Goal: Transaction & Acquisition: Book appointment/travel/reservation

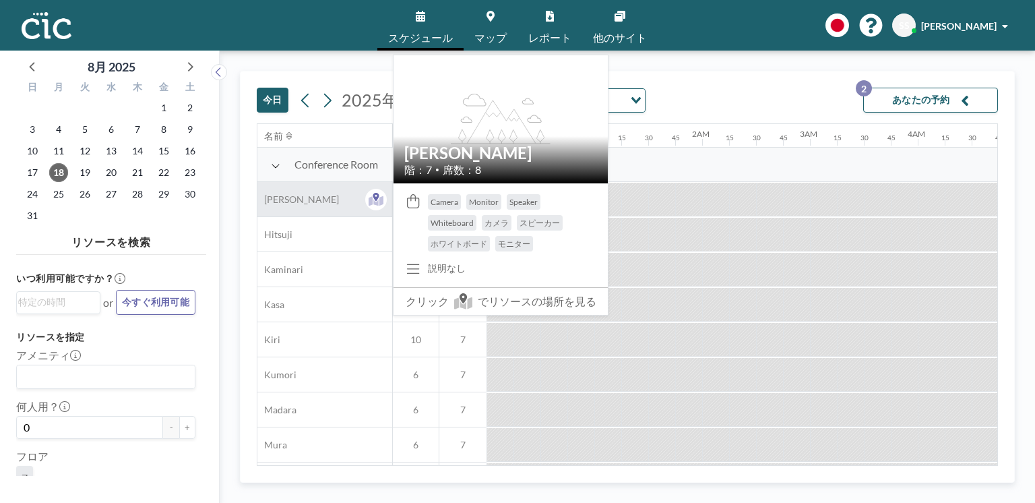
scroll to position [0, 997]
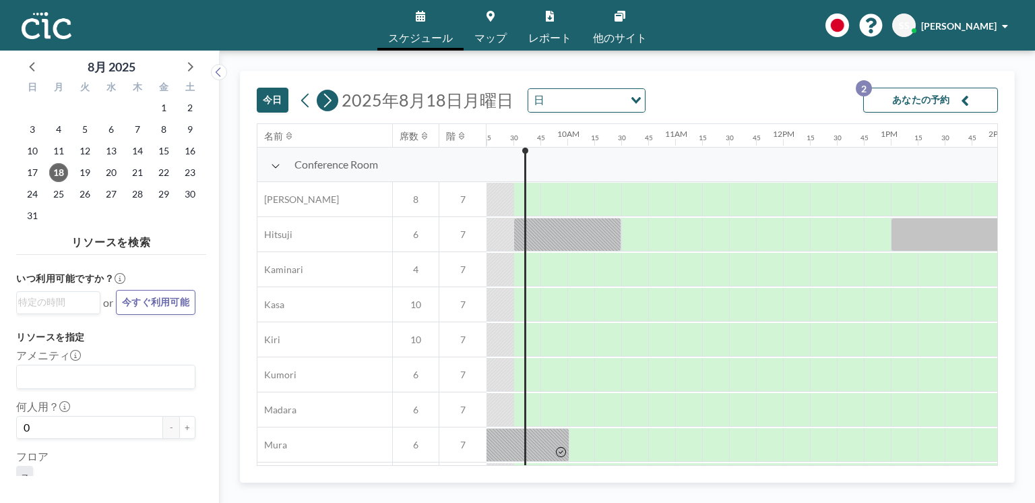
click at [332, 102] on icon at bounding box center [327, 100] width 13 height 20
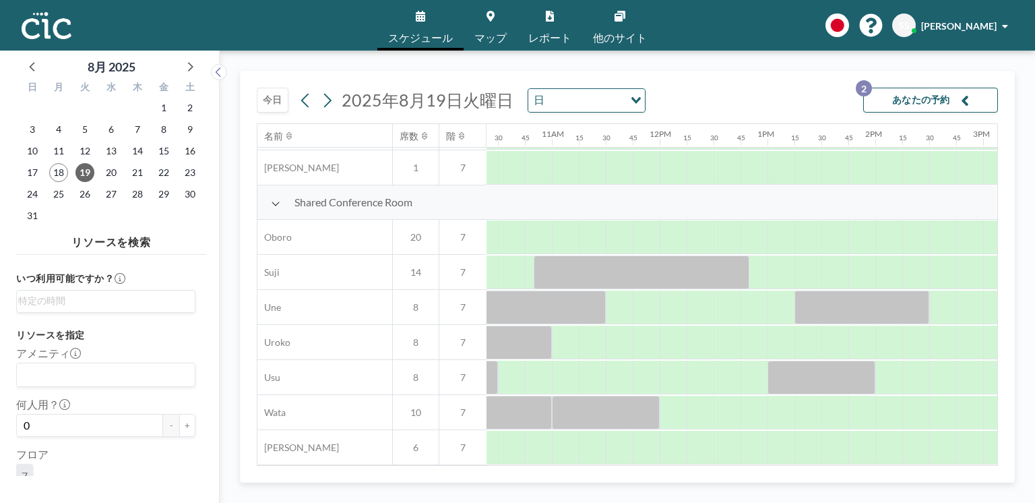
scroll to position [947, 1162]
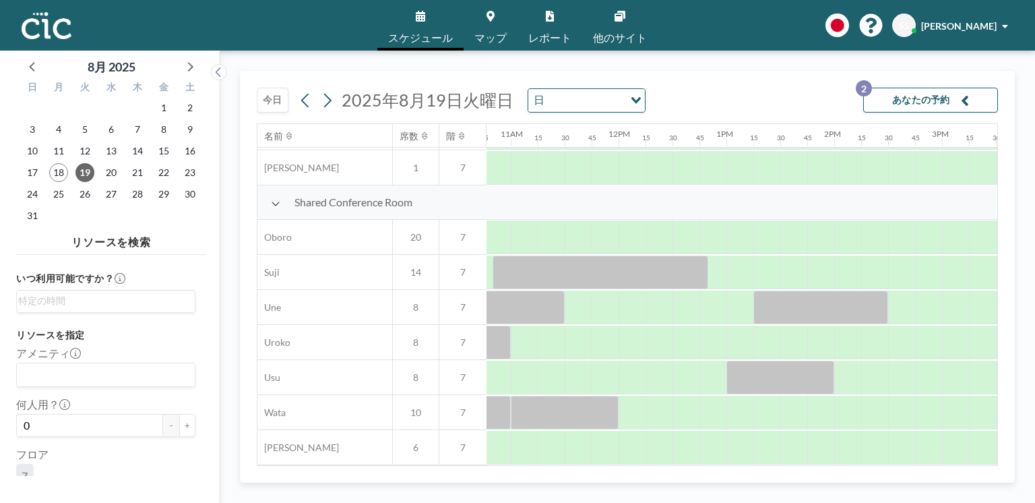
drag, startPoint x: 689, startPoint y: 467, endPoint x: 707, endPoint y: 468, distance: 18.2
click at [707, 468] on div "今日 2025年8月19日火曜日 日 Loading... あなたの予約 2 名前 席数 階 12AM 15 30 45 1AM 15 30 45 2AM 1…" at bounding box center [627, 277] width 775 height 412
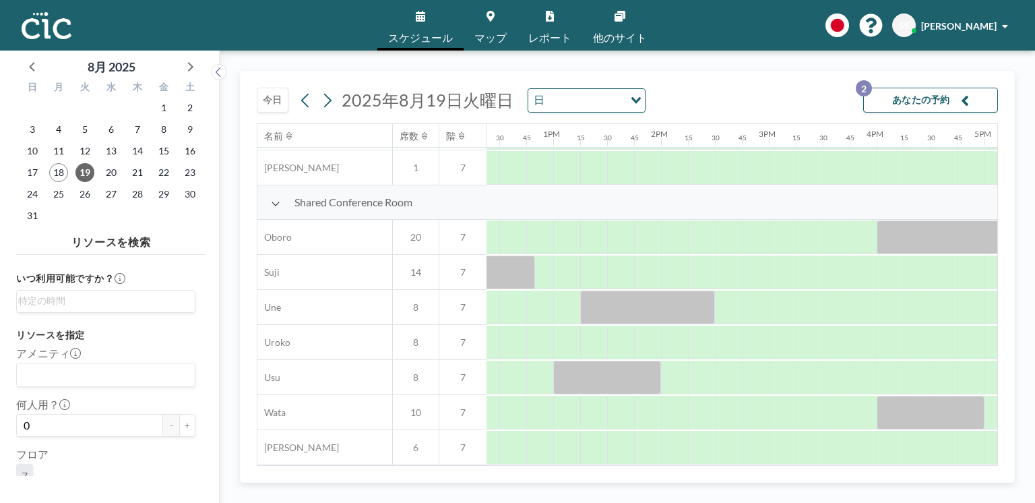
scroll to position [947, 1356]
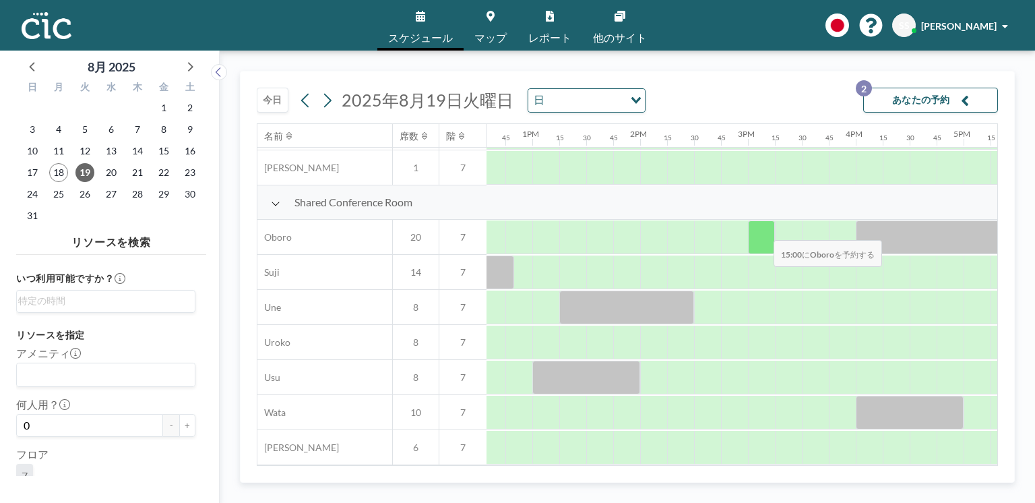
click at [763, 232] on div at bounding box center [761, 237] width 27 height 34
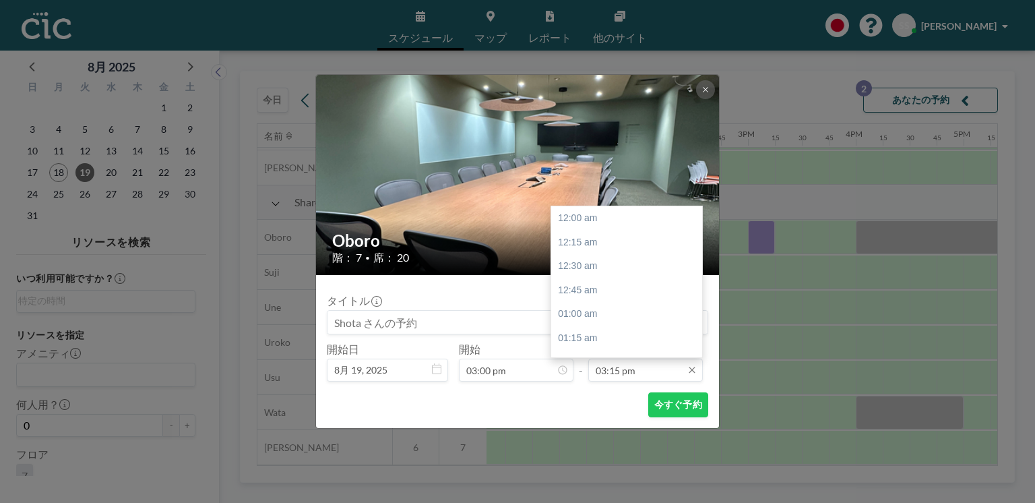
scroll to position [1463, 0]
click at [633, 365] on input "03:15 pm" at bounding box center [645, 369] width 115 height 23
click at [623, 292] on div "04:00 pm" at bounding box center [628, 290] width 155 height 24
type input "04:00 pm"
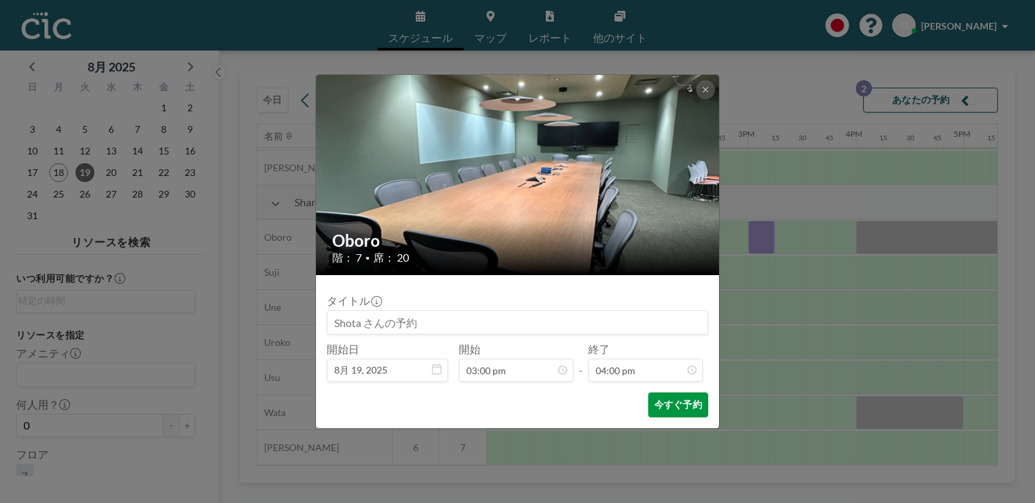
scroll to position [1439, 0]
click at [677, 404] on button "今すぐ予約" at bounding box center [678, 404] width 60 height 25
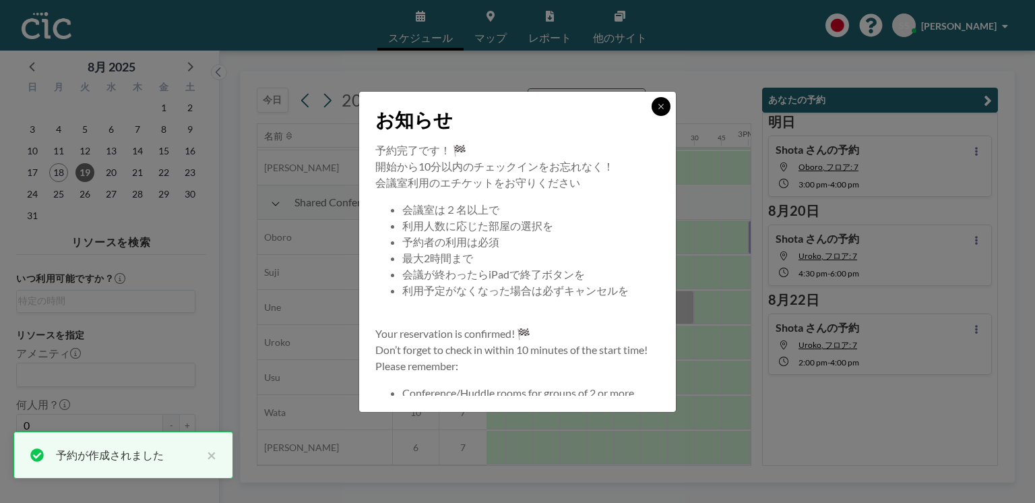
click at [656, 104] on button at bounding box center [661, 106] width 19 height 19
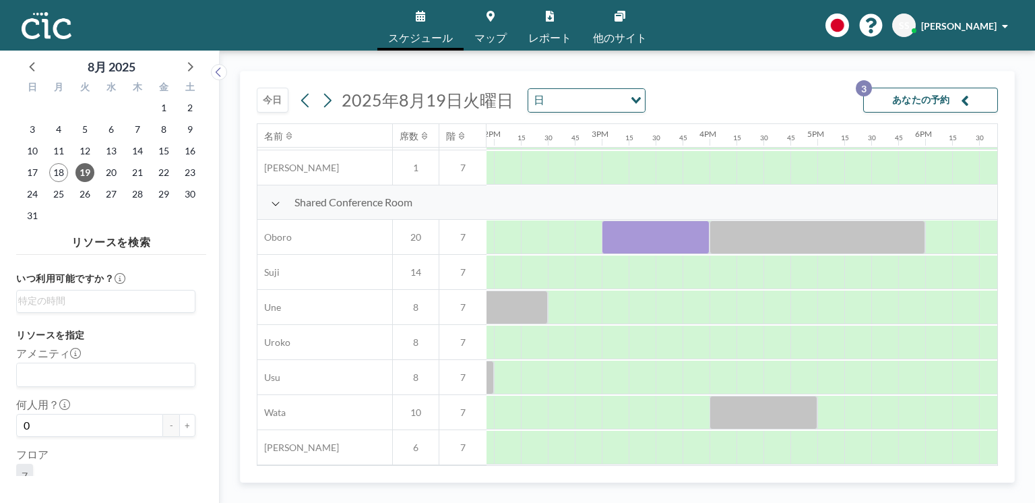
scroll to position [947, 1504]
click at [165, 168] on span "22" at bounding box center [163, 172] width 19 height 19
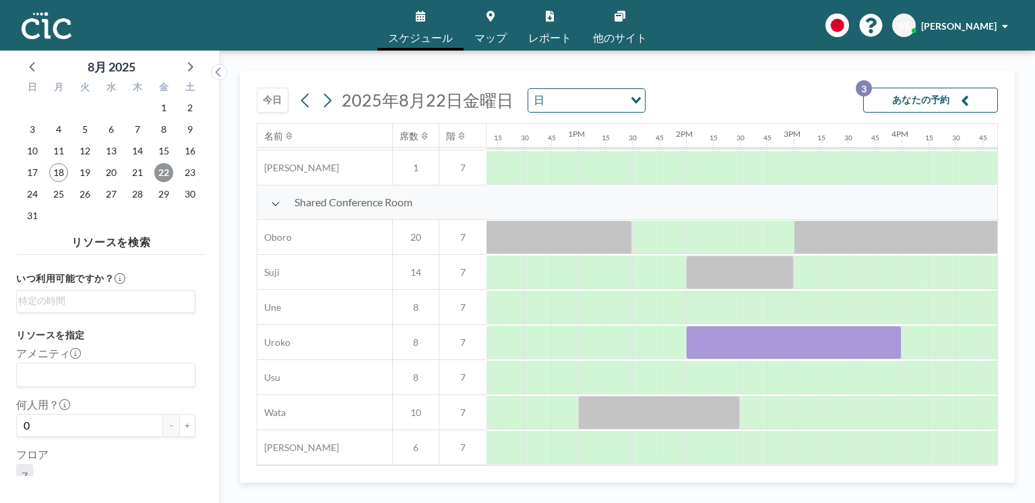
scroll to position [947, 1337]
